Goal: Task Accomplishment & Management: Manage account settings

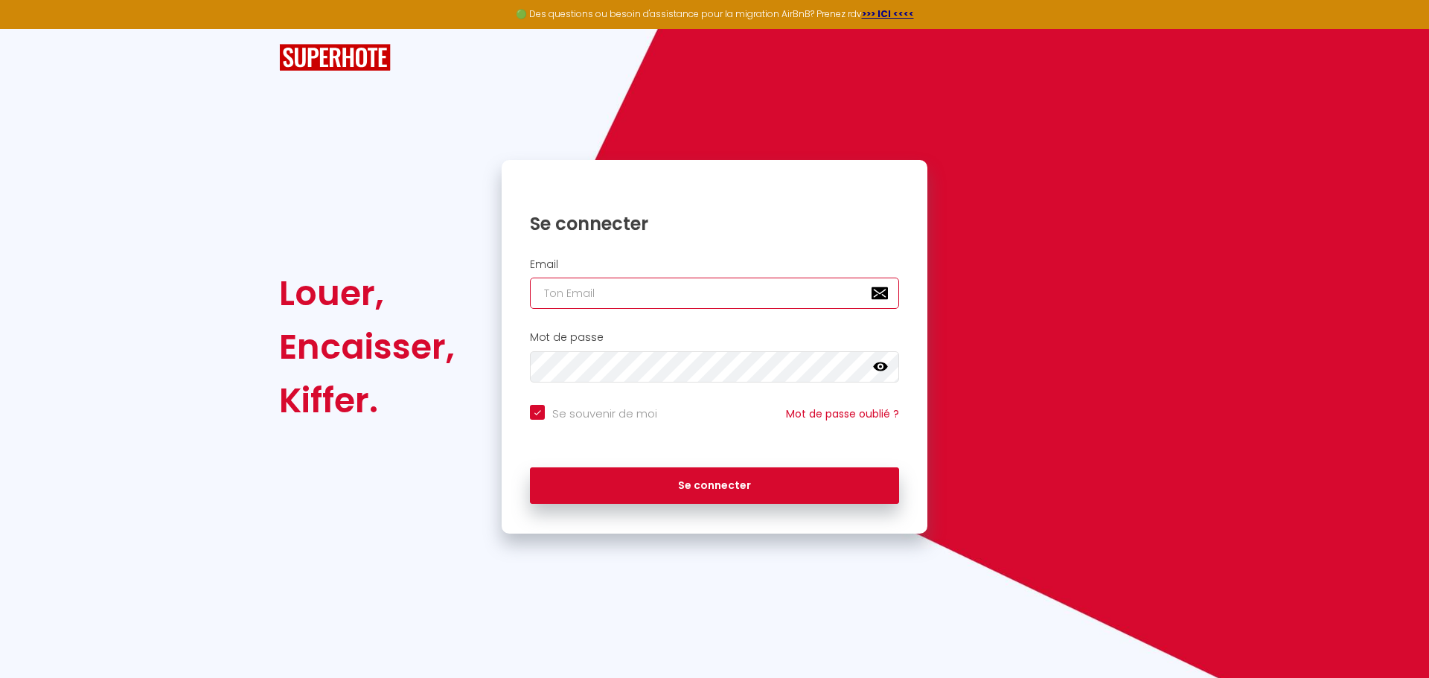
click at [599, 301] on input "email" at bounding box center [714, 293] width 369 height 31
type input "[EMAIL_ADDRESS][DOMAIN_NAME]"
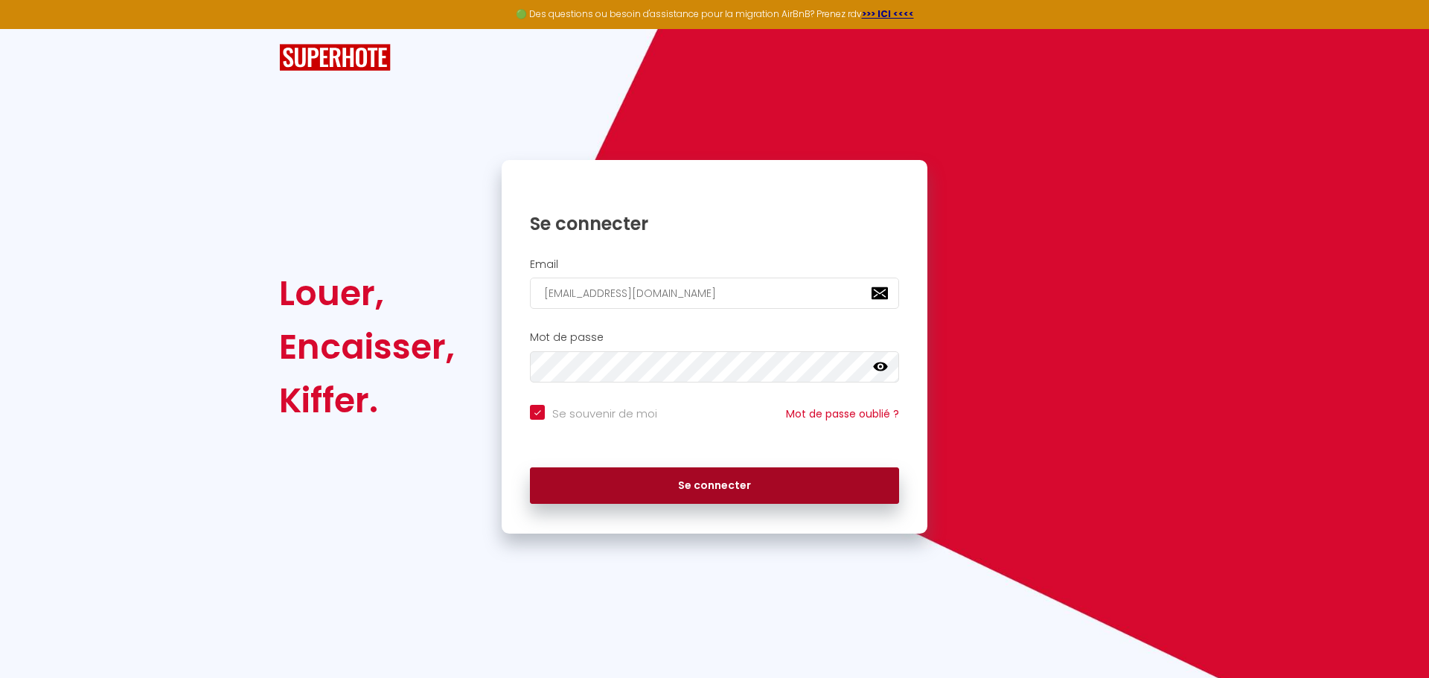
click at [635, 489] on button "Se connecter" at bounding box center [714, 485] width 369 height 37
checkbox input "true"
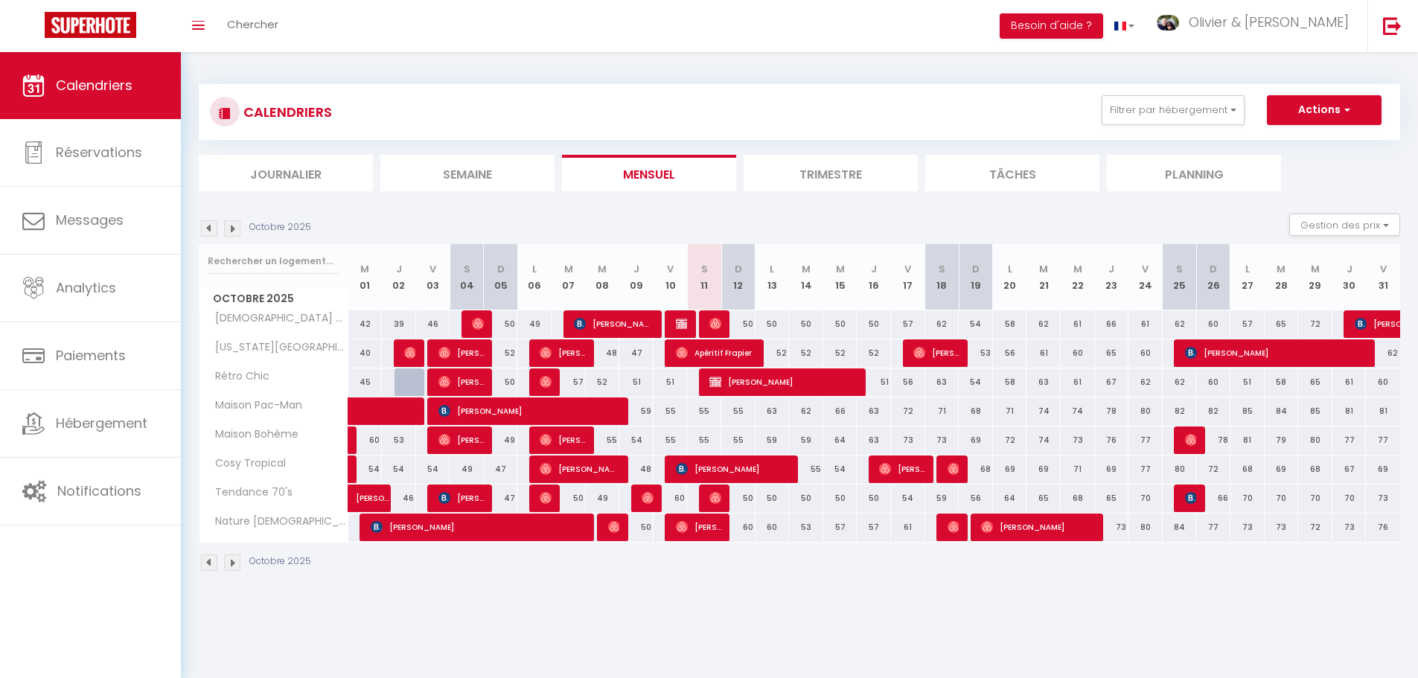
click at [861, 174] on li "Trimestre" at bounding box center [830, 173] width 174 height 36
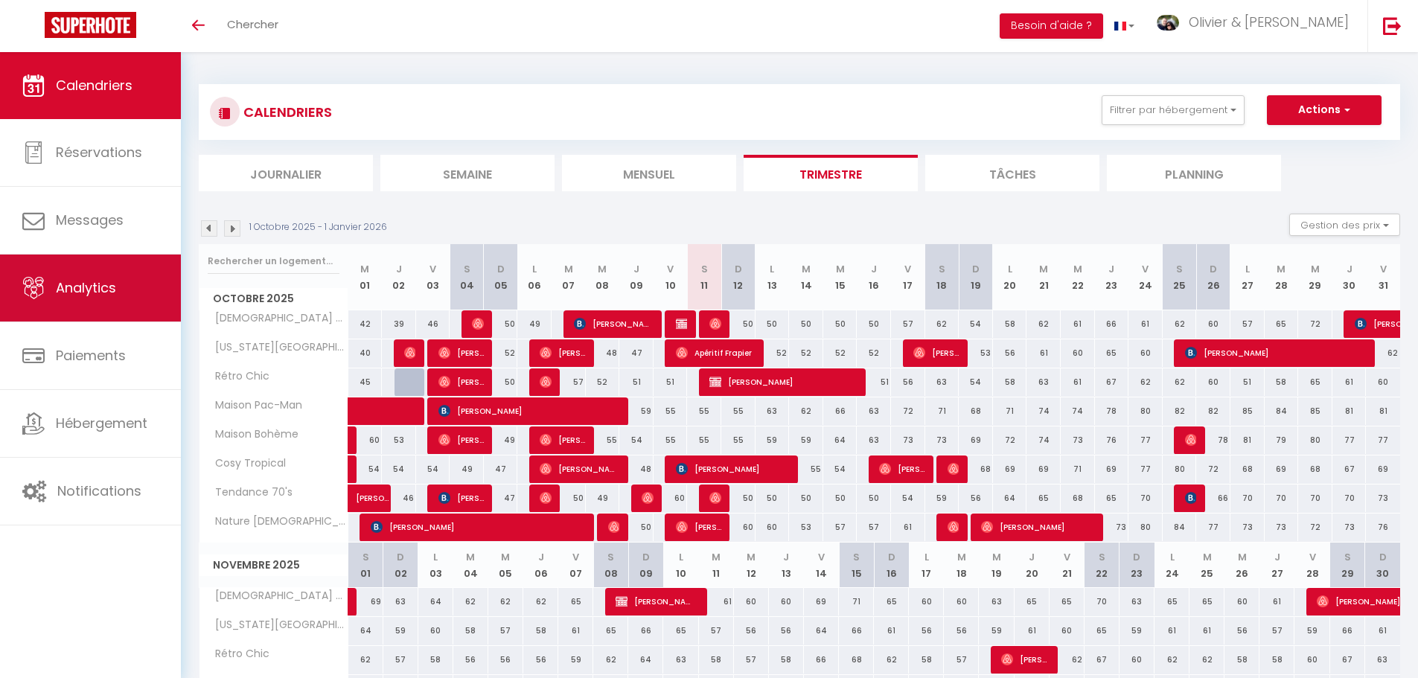
click at [87, 281] on span "Analytics" at bounding box center [86, 287] width 60 height 19
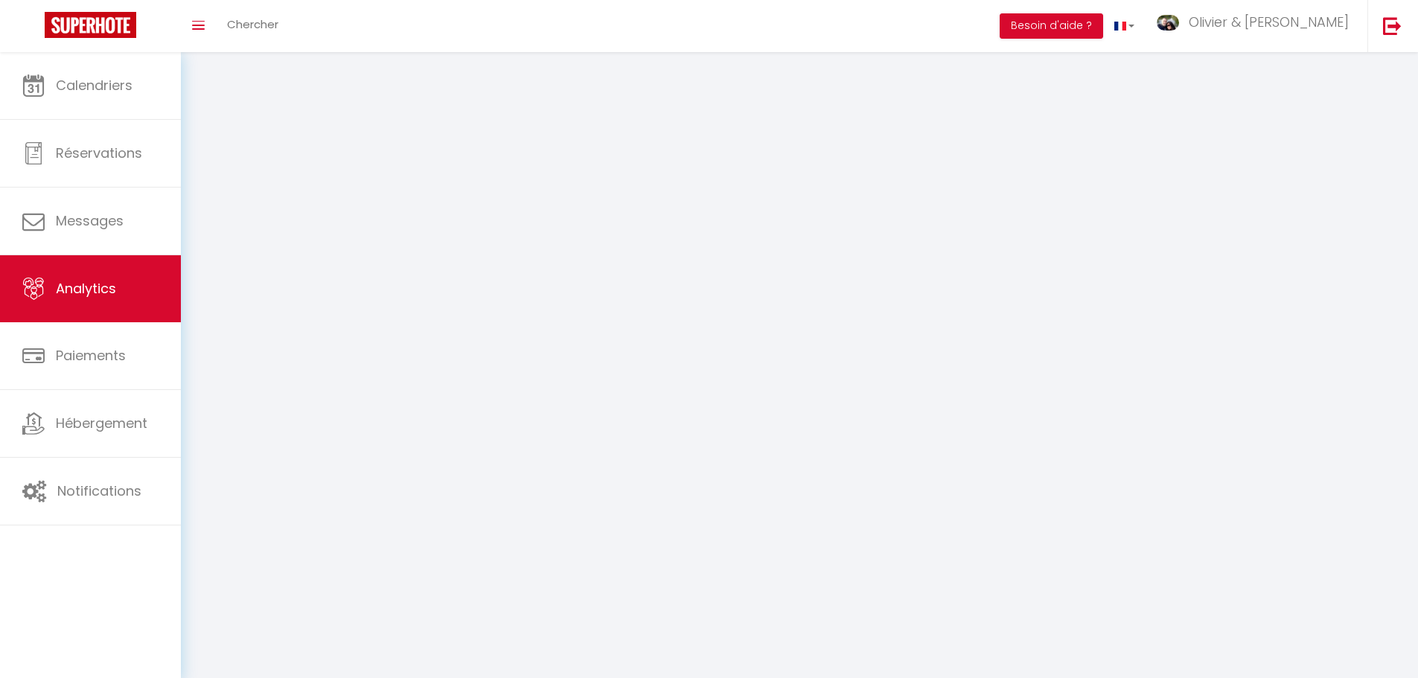
select select "2025"
select select "10"
